Goal: Information Seeking & Learning: Learn about a topic

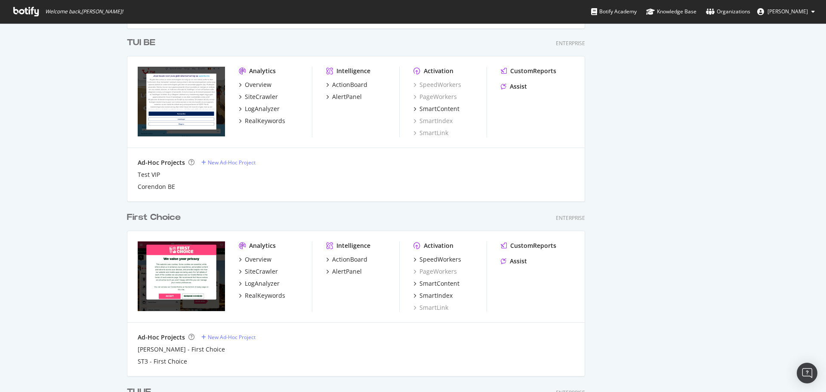
scroll to position [394, 0]
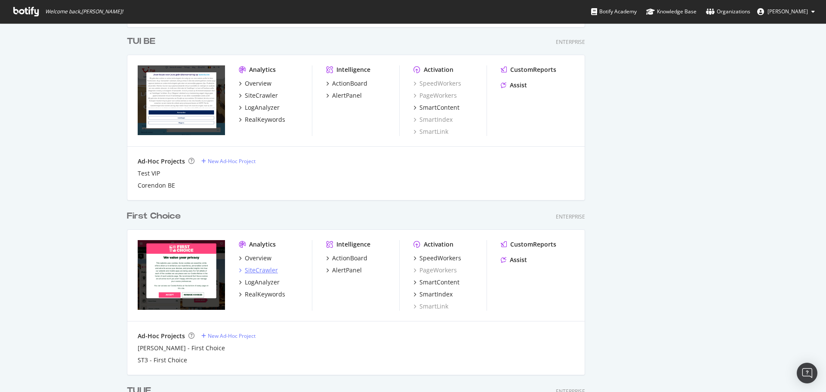
click at [256, 96] on div "SiteCrawler" at bounding box center [261, 270] width 33 height 9
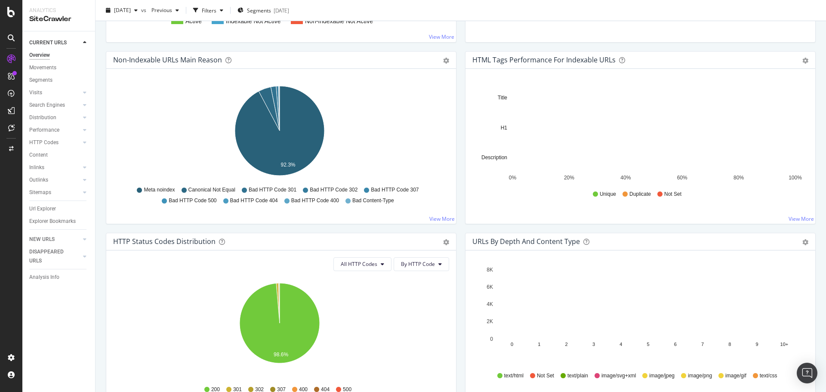
scroll to position [387, 0]
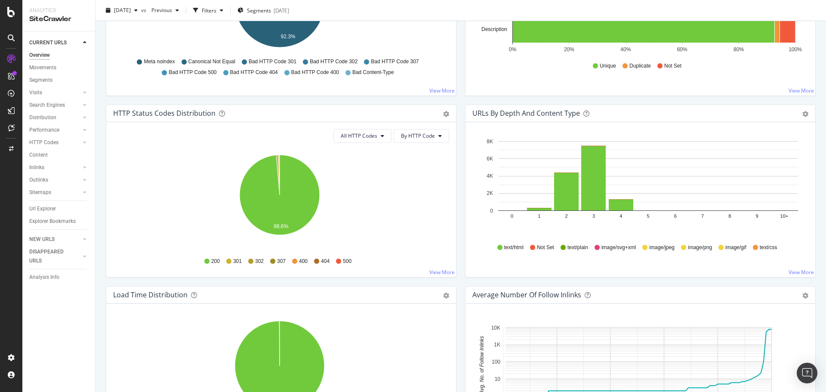
click at [337, 96] on div "All HTTP Codes By HTTP Code Hold CTRL while clicking to filter the report. 98.6…" at bounding box center [281, 199] width 350 height 155
click at [337, 96] on button "All HTTP Codes" at bounding box center [363, 136] width 58 height 14
click at [337, 96] on span "3xx family" at bounding box center [360, 201] width 43 height 8
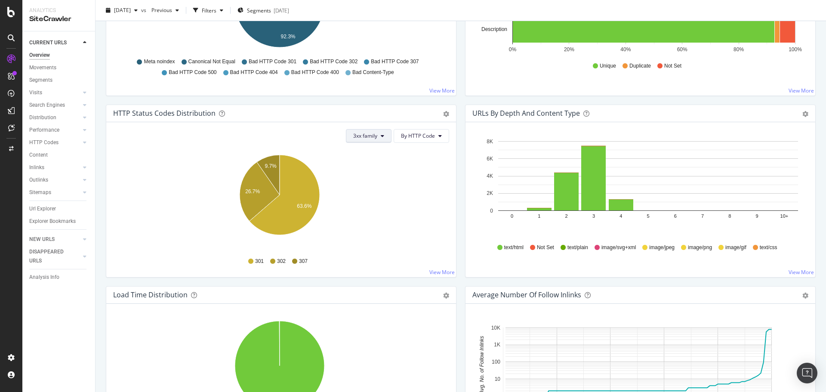
click at [337, 96] on icon at bounding box center [382, 135] width 3 height 5
click at [337, 96] on span "4xx family" at bounding box center [372, 217] width 43 height 8
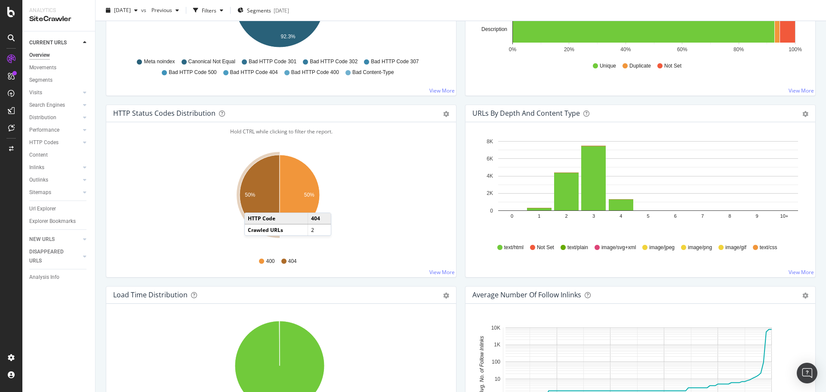
click at [253, 96] on icon "A chart." at bounding box center [260, 195] width 40 height 80
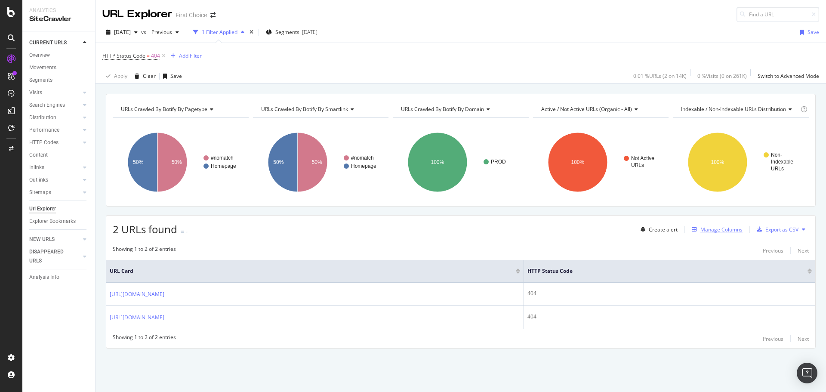
click at [337, 96] on div "Manage Columns" at bounding box center [716, 229] width 54 height 9
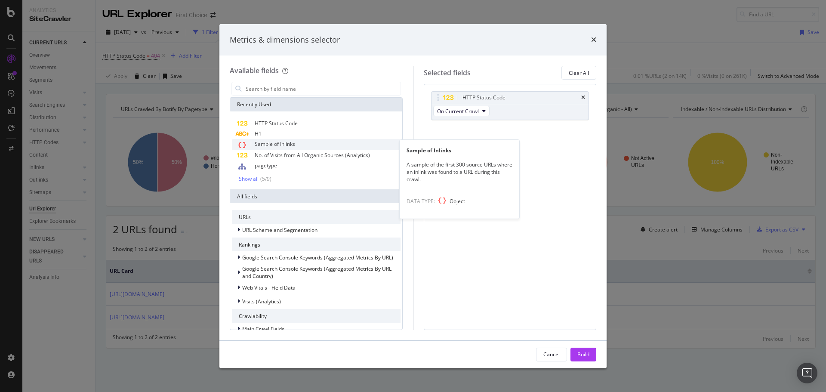
click at [285, 96] on span "Sample of Inlinks" at bounding box center [275, 143] width 40 height 7
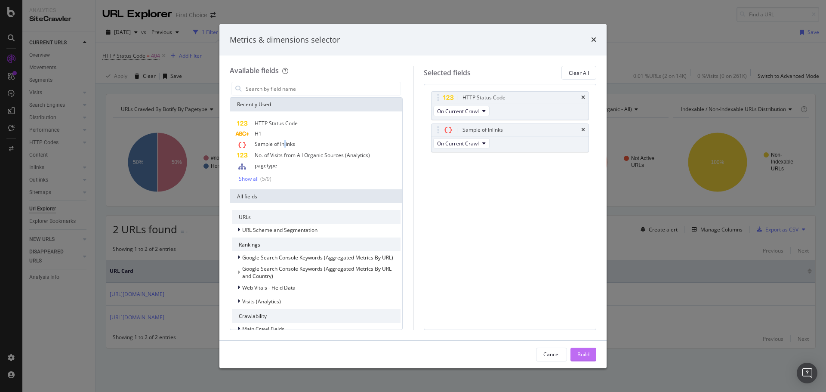
click at [337, 96] on div "Build" at bounding box center [584, 354] width 12 height 7
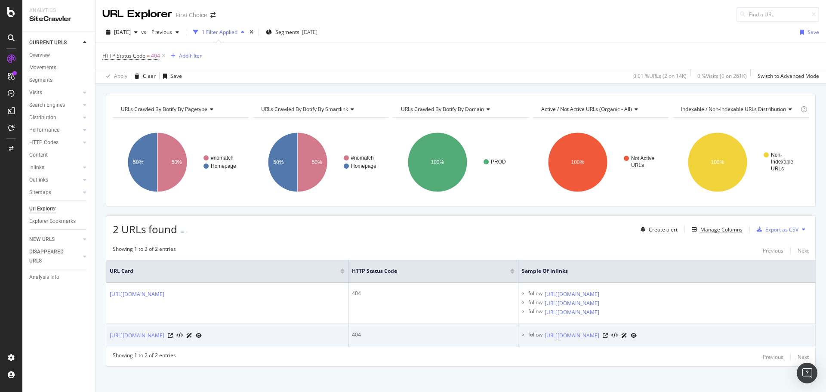
scroll to position [5, 0]
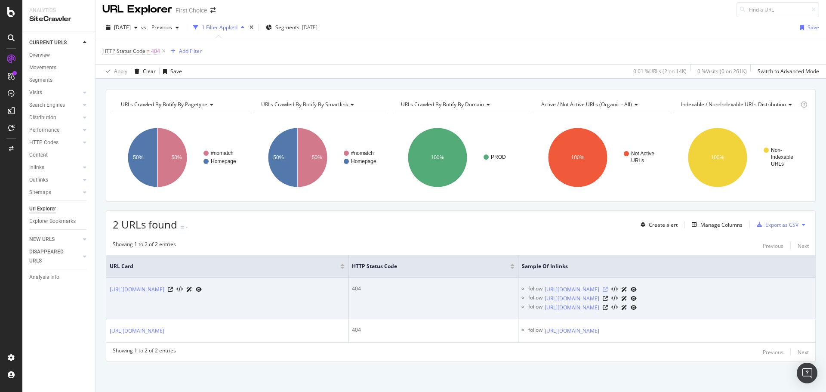
click at [337, 96] on icon at bounding box center [605, 289] width 5 height 5
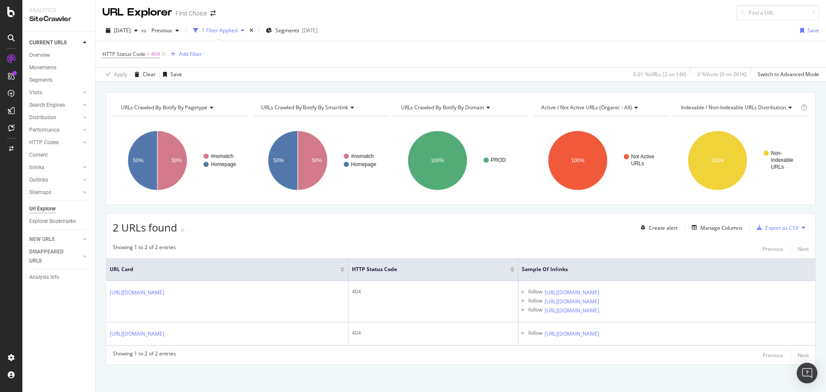
scroll to position [0, 0]
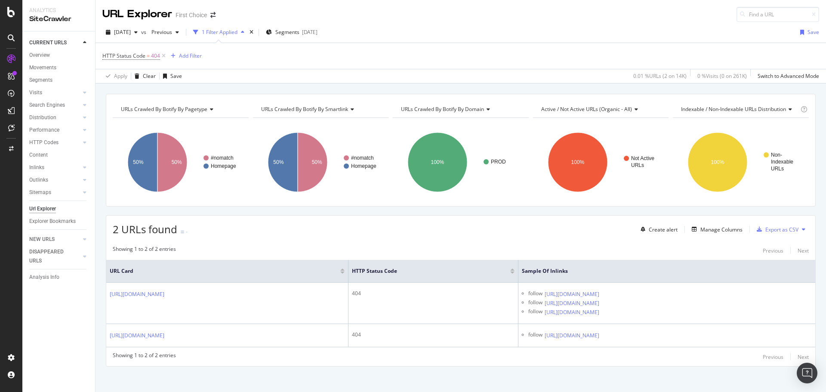
click at [8, 12] on icon at bounding box center [11, 12] width 8 height 10
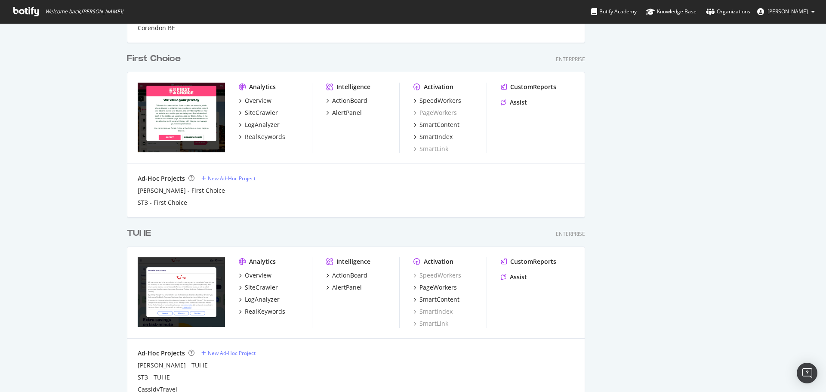
scroll to position [566, 0]
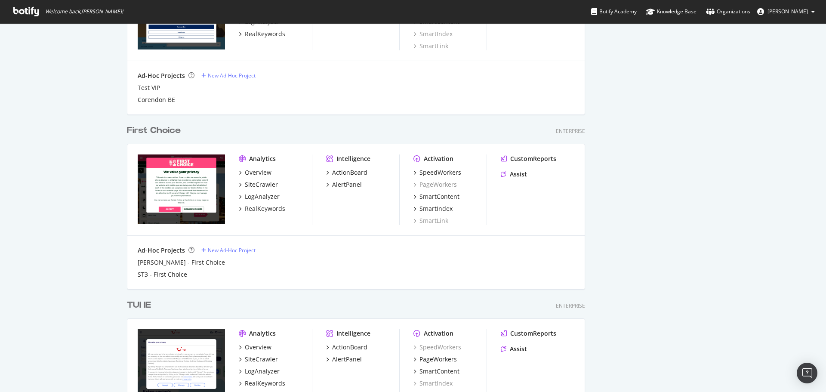
scroll to position [480, 0]
click at [258, 186] on div "SiteCrawler" at bounding box center [261, 184] width 33 height 9
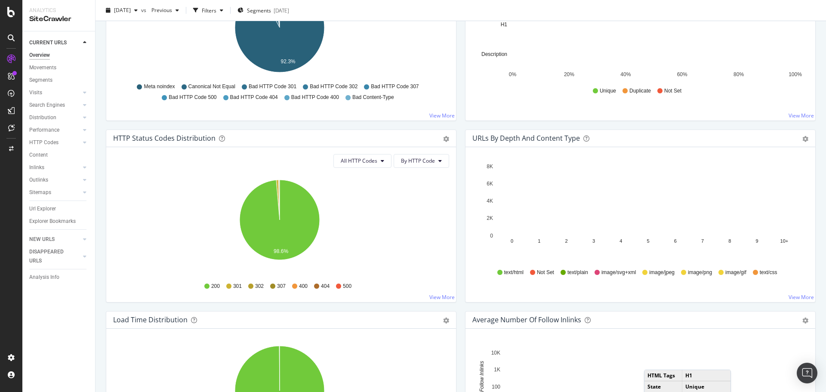
scroll to position [387, 0]
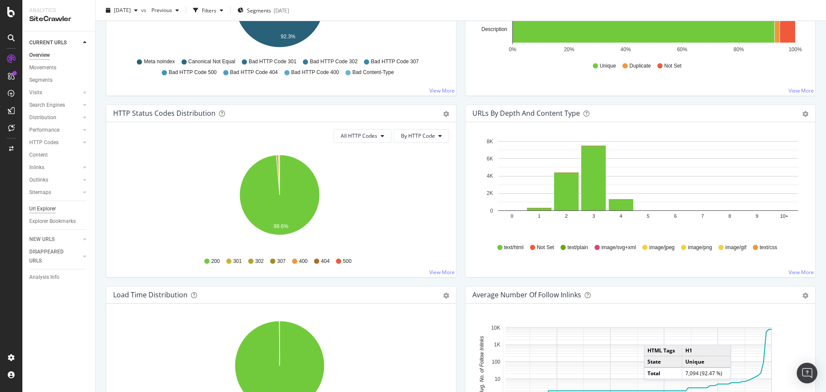
click at [45, 208] on div "Url Explorer" at bounding box center [42, 208] width 27 height 9
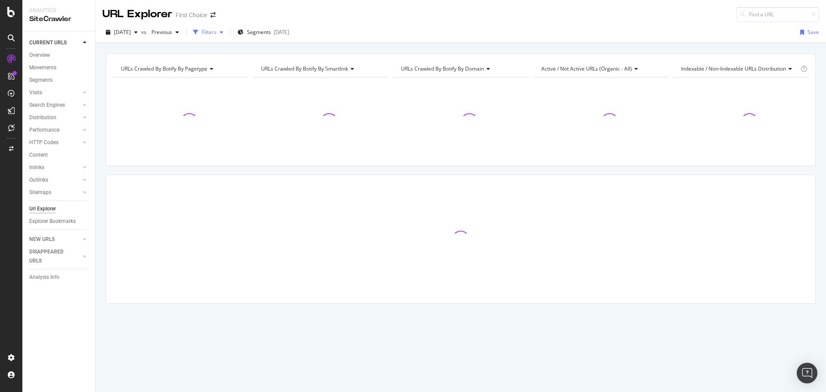
click at [227, 35] on div "Filters" at bounding box center [208, 32] width 37 height 13
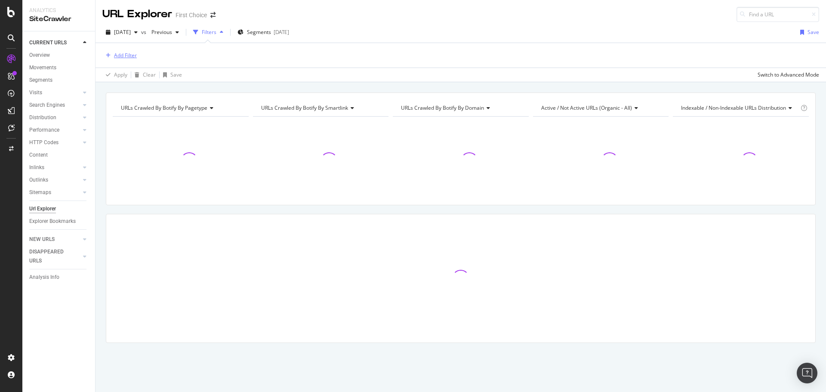
click at [127, 58] on div "Add Filter" at bounding box center [125, 55] width 23 height 7
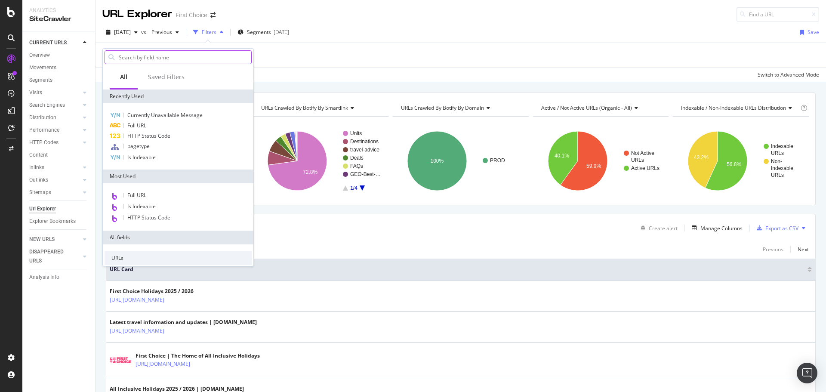
click at [167, 55] on input "text" at bounding box center [184, 57] width 133 height 13
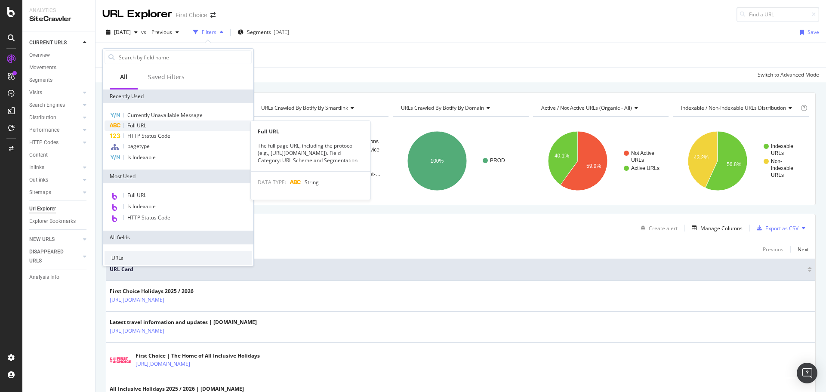
click at [177, 127] on div "Full URL" at bounding box center [178, 125] width 147 height 10
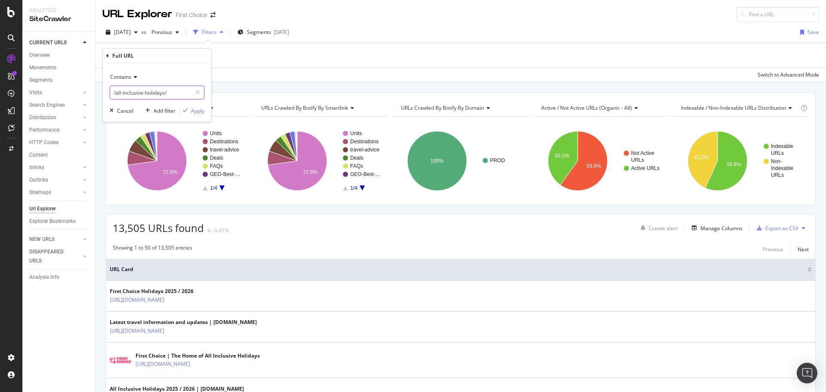
click at [158, 96] on input "/all-inclusive-holidays/" at bounding box center [150, 93] width 81 height 14
type input "Iceland"
click at [193, 113] on div "Apply" at bounding box center [197, 110] width 13 height 7
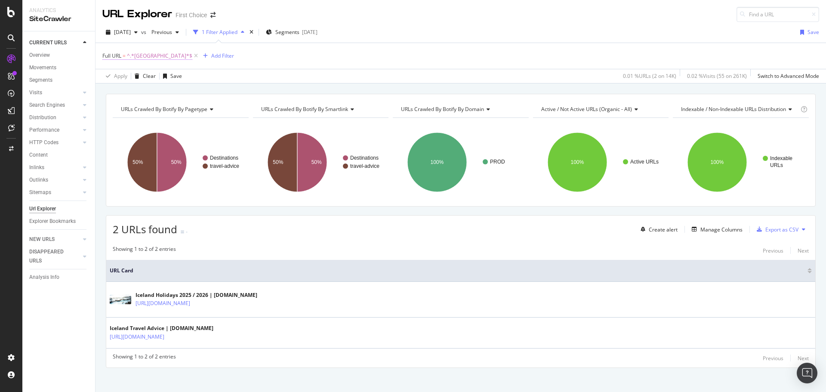
click at [151, 56] on span "^.*Iceland.*$" at bounding box center [159, 56] width 65 height 12
click at [142, 93] on input "Iceland" at bounding box center [150, 92] width 81 height 14
paste input "Reykjavik"
type input "Reykjavik"
click at [197, 109] on div "Apply" at bounding box center [197, 109] width 13 height 7
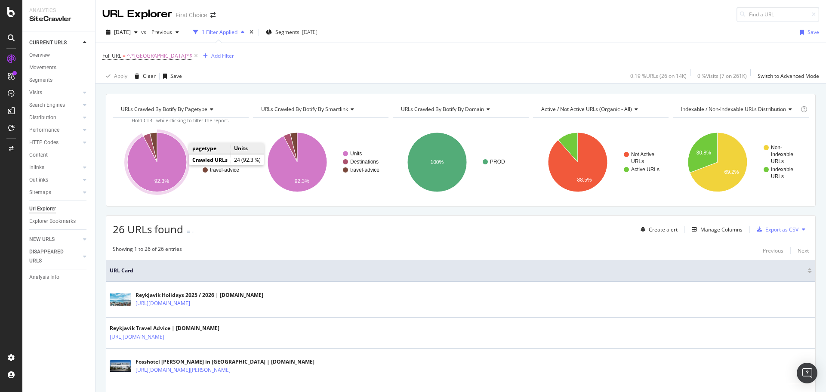
click at [179, 164] on icon "A chart." at bounding box center [156, 162] width 59 height 59
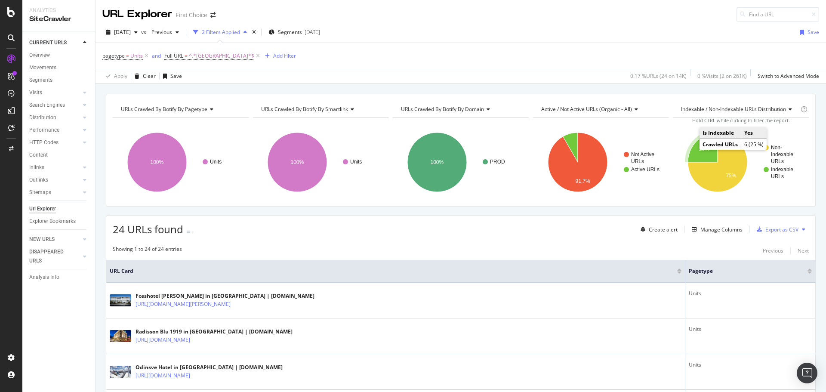
click at [699, 148] on text "25%" at bounding box center [704, 149] width 10 height 6
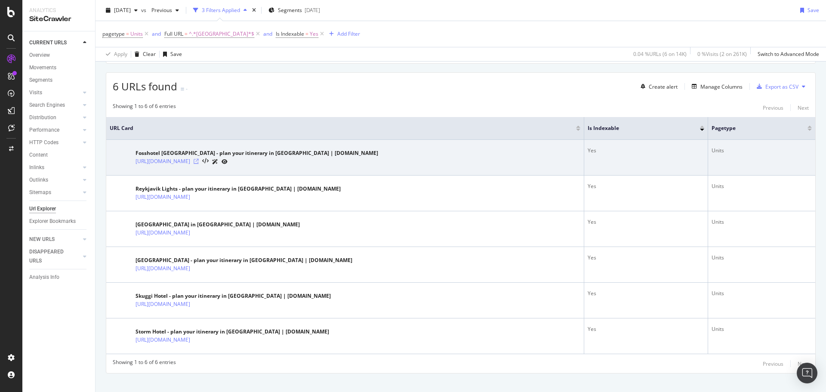
scroll to position [154, 0]
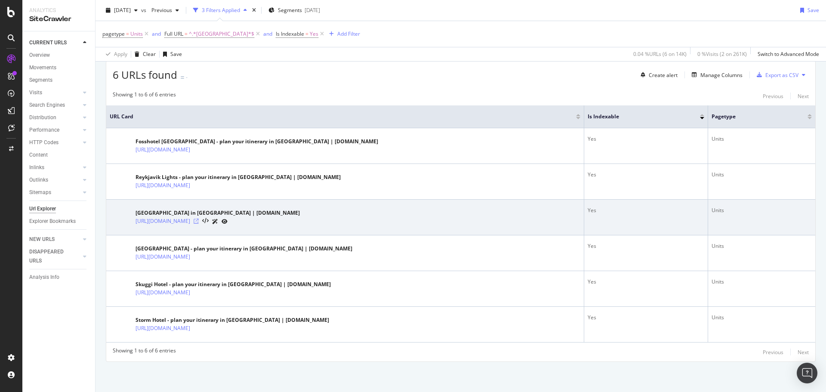
click at [199, 223] on icon at bounding box center [196, 221] width 5 height 5
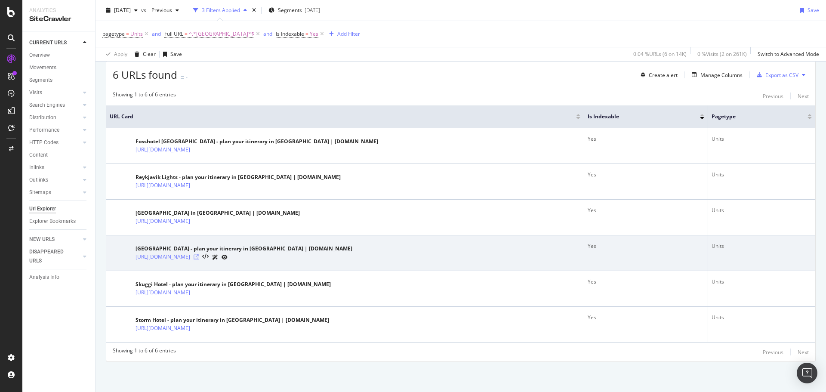
click at [199, 254] on icon at bounding box center [196, 256] width 5 height 5
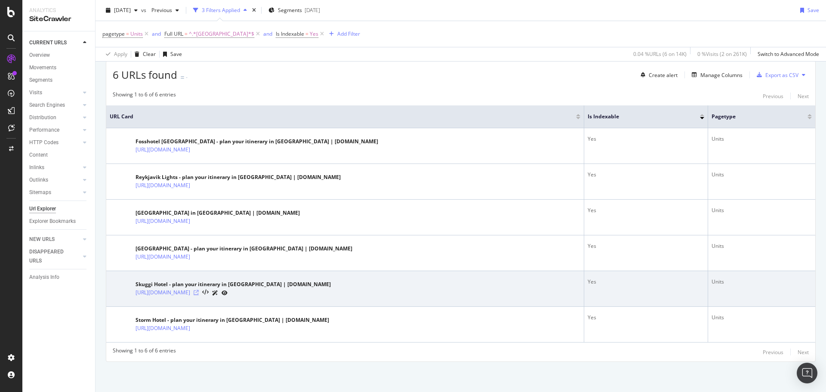
click at [199, 290] on icon at bounding box center [196, 292] width 5 height 5
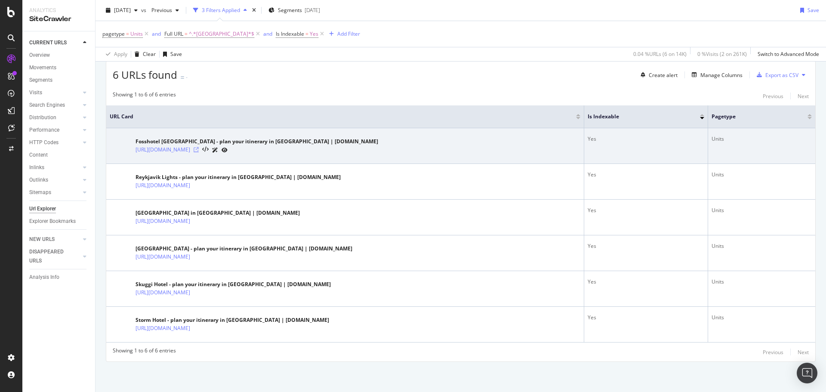
click at [199, 152] on icon at bounding box center [196, 149] width 5 height 5
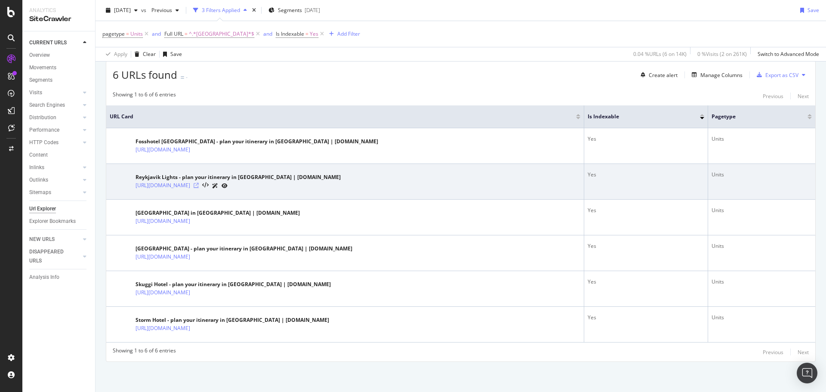
click at [199, 183] on icon at bounding box center [196, 185] width 5 height 5
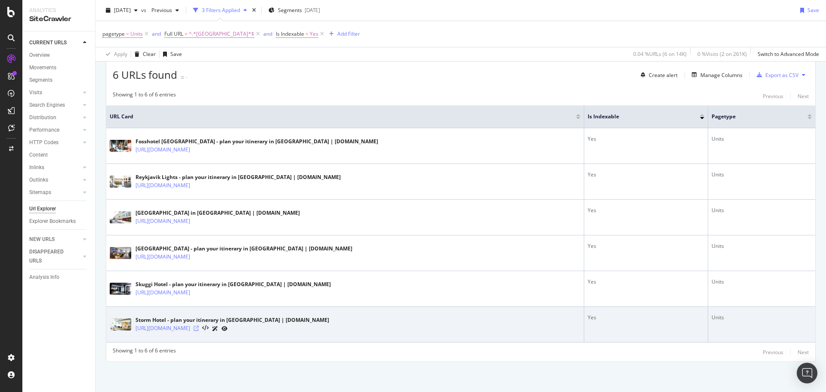
click at [199, 329] on icon at bounding box center [196, 328] width 5 height 5
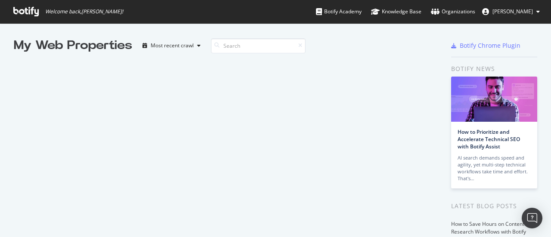
scroll to position [231, 537]
